Goal: Information Seeking & Learning: Learn about a topic

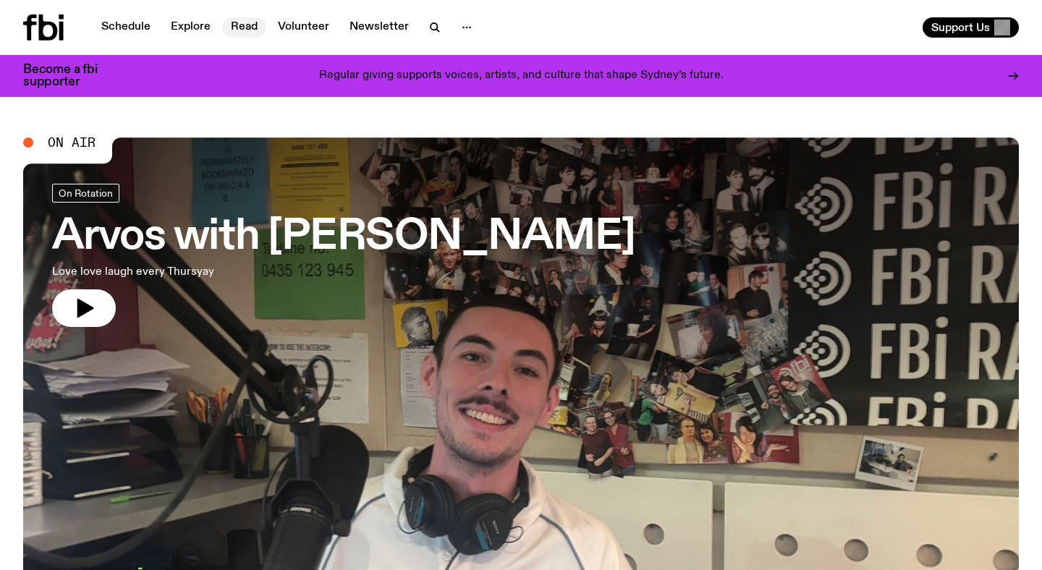
click at [246, 37] on link "Read" at bounding box center [244, 27] width 44 height 20
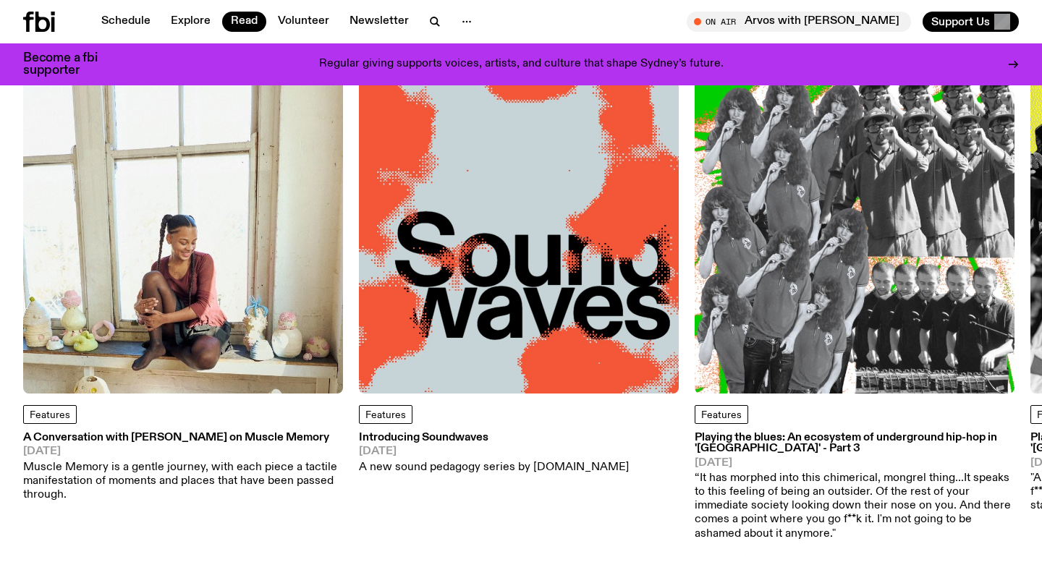
scroll to position [92, 0]
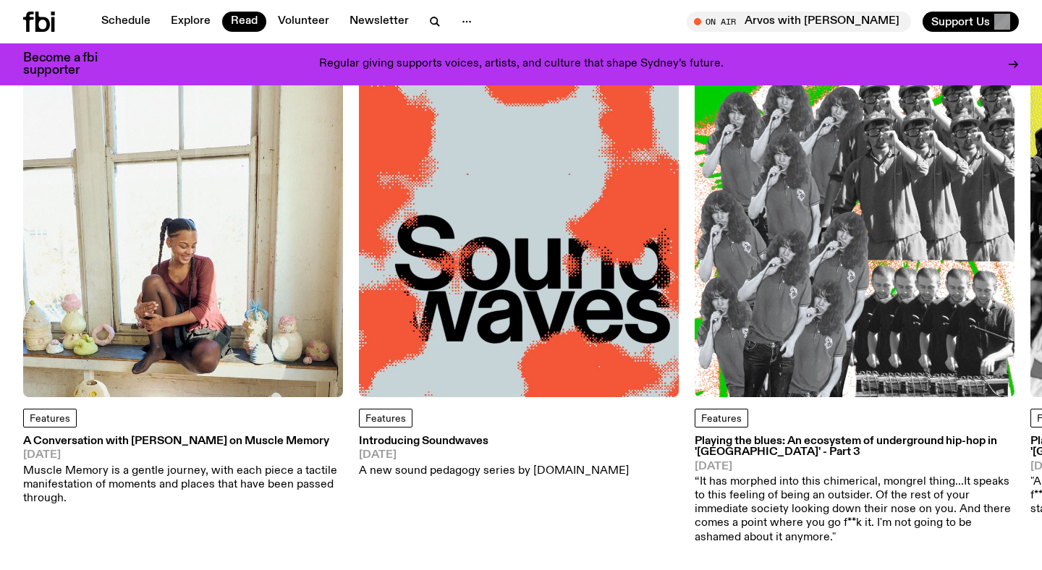
click at [490, 442] on h3 "Introducing Soundwaves" at bounding box center [494, 441] width 270 height 11
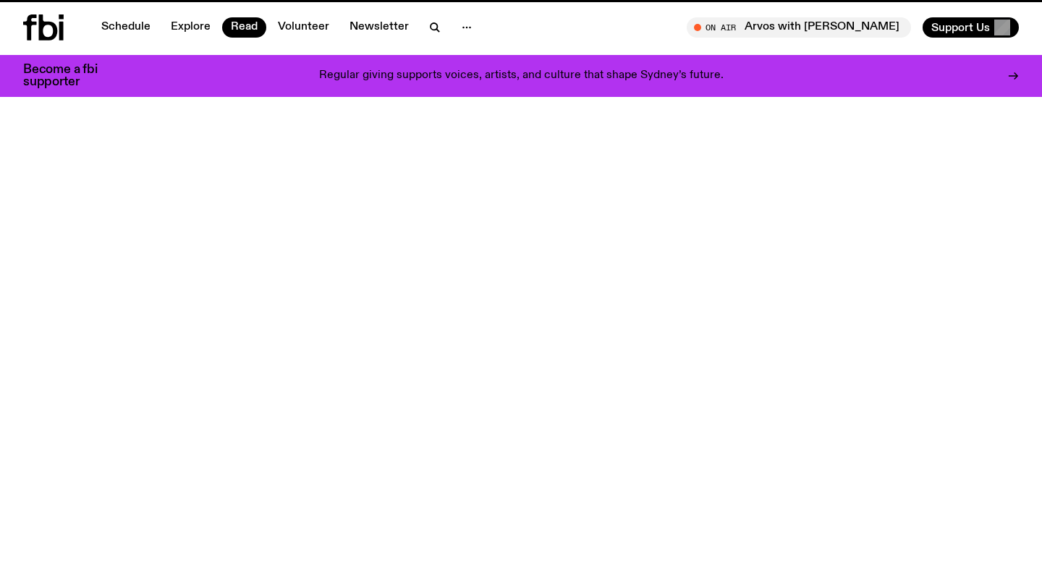
scroll to position [92, 0]
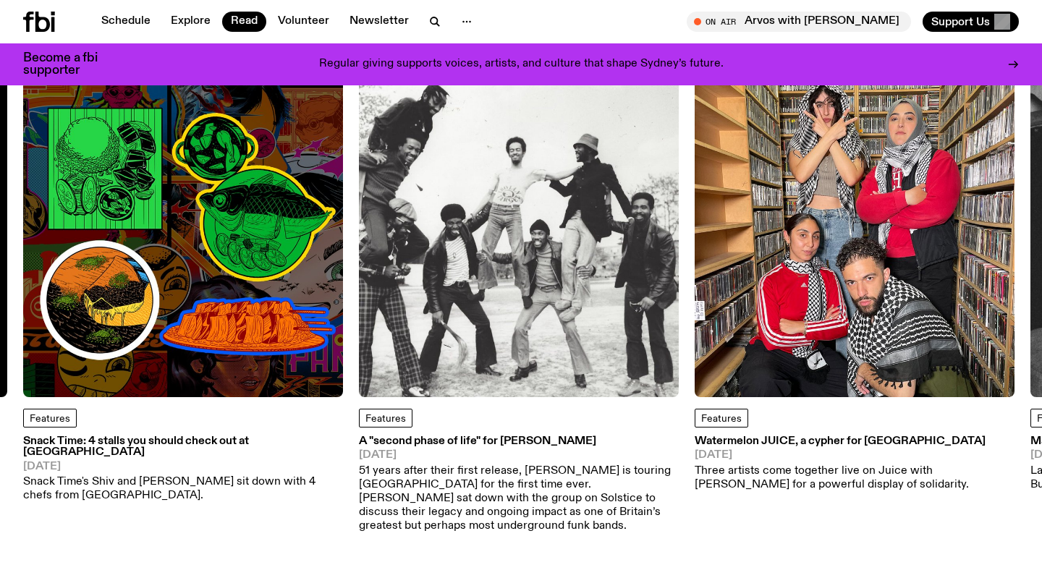
click at [608, 266] on img at bounding box center [519, 237] width 320 height 320
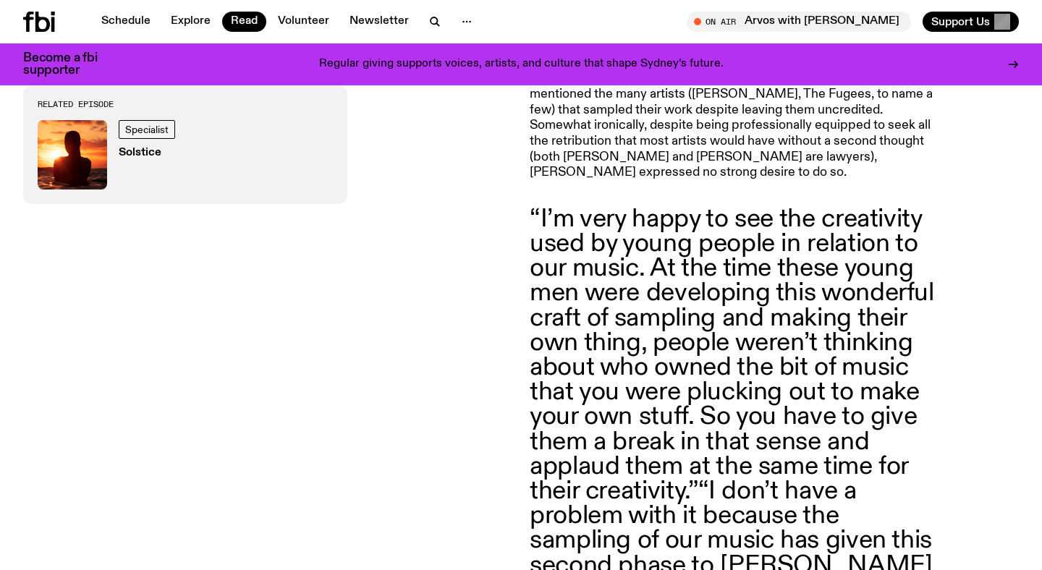
scroll to position [2314, 0]
